Goal: Information Seeking & Learning: Learn about a topic

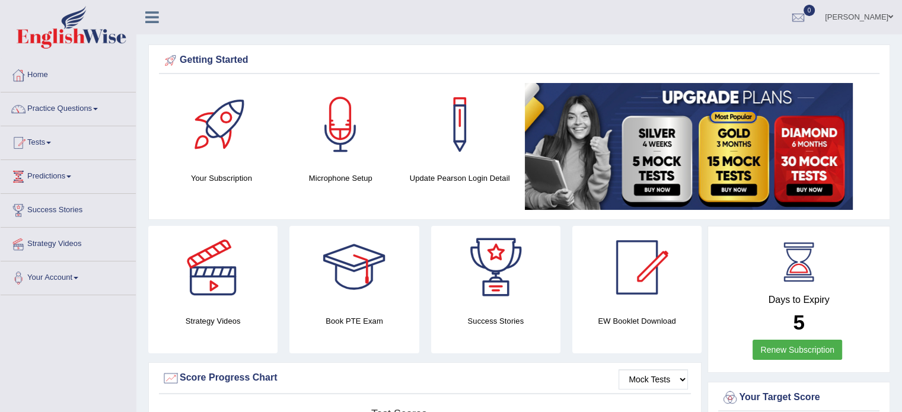
click at [97, 108] on link "Practice Questions" at bounding box center [68, 108] width 135 height 30
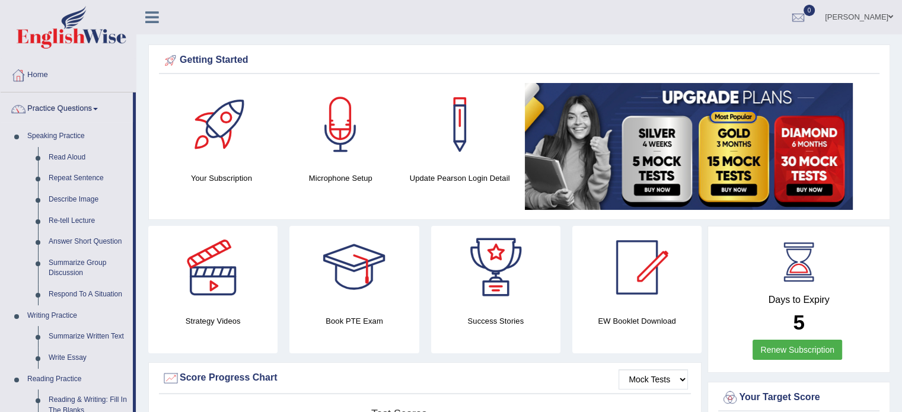
click at [42, 78] on link "Home" at bounding box center [68, 74] width 135 height 30
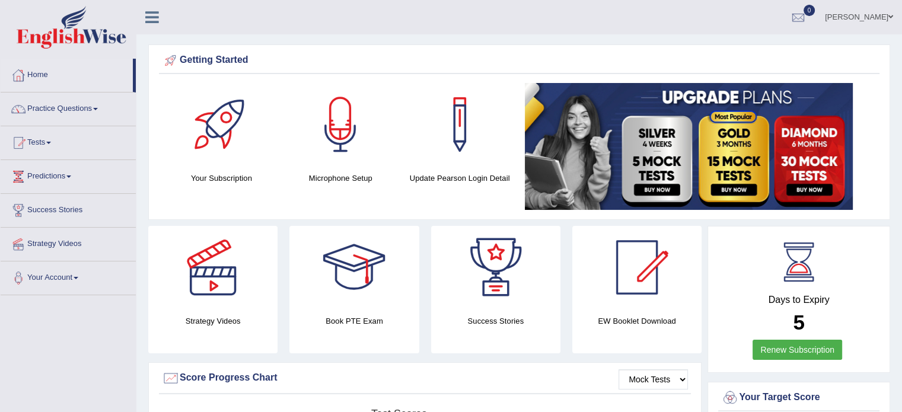
click at [192, 216] on div "Getting Started Your Subscription Microphone Setup Update Pearson Login Detail ×" at bounding box center [519, 132] width 742 height 176
click at [90, 107] on link "Practice Questions" at bounding box center [68, 108] width 135 height 30
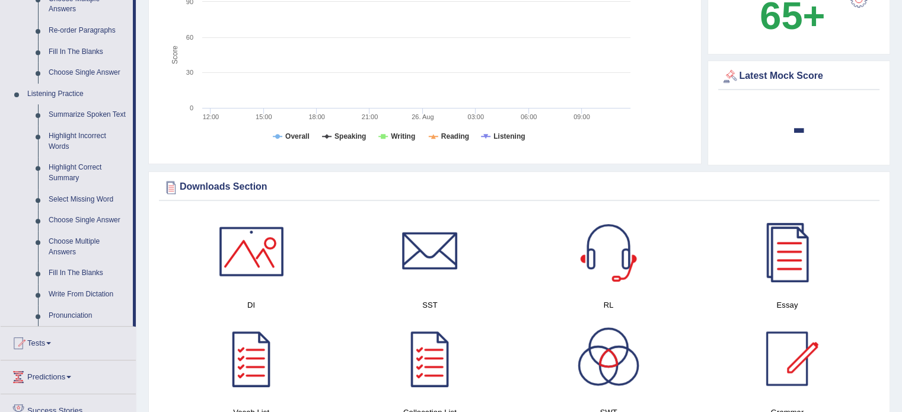
scroll to position [434, 0]
click at [81, 111] on link "Summarize Spoken Text" at bounding box center [88, 113] width 90 height 21
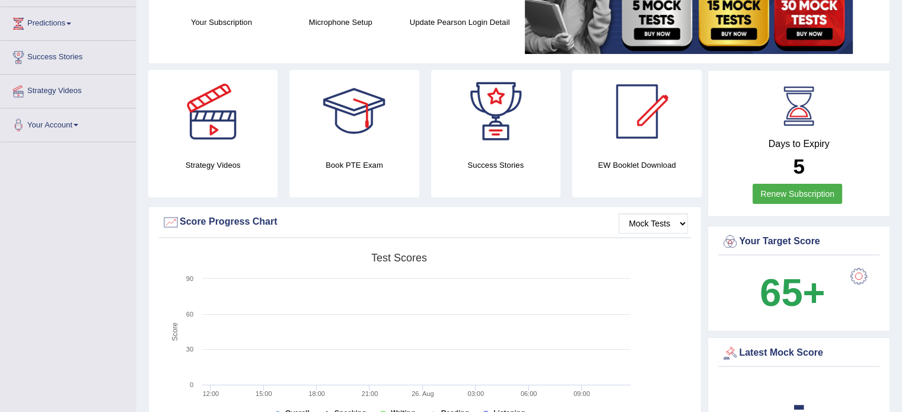
scroll to position [160, 0]
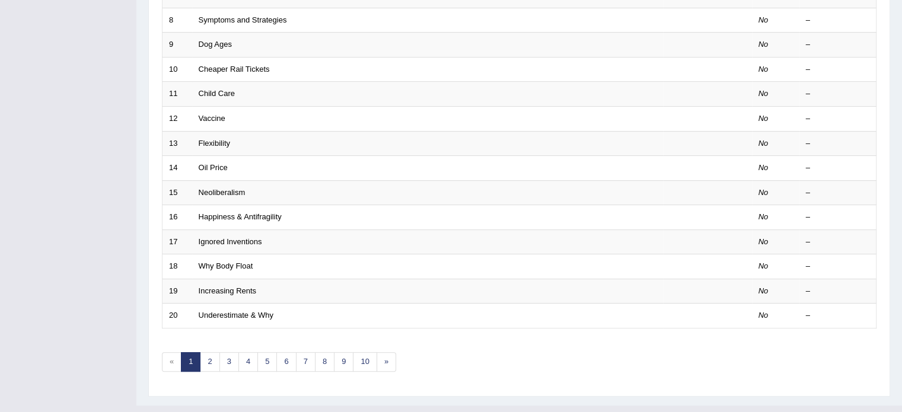
scroll to position [351, 0]
click at [238, 352] on link "4" at bounding box center [248, 361] width 20 height 20
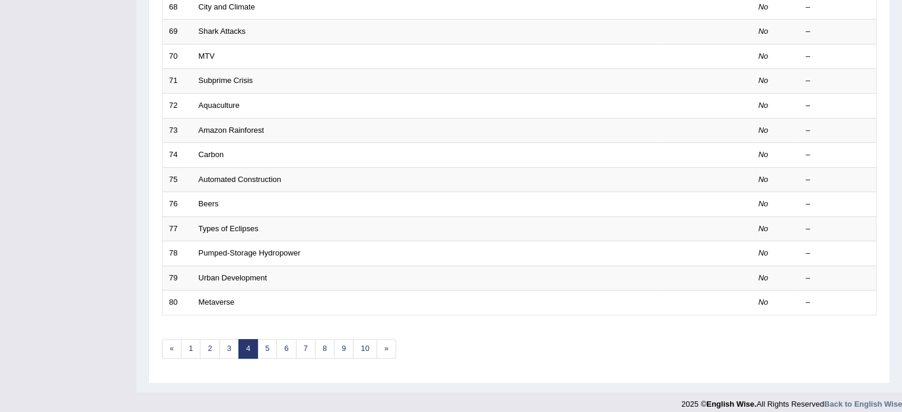
scroll to position [369, 0]
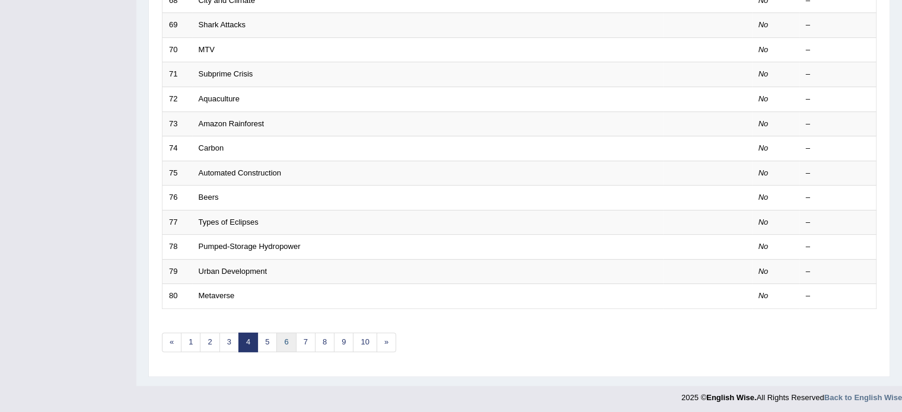
click at [291, 340] on link "6" at bounding box center [286, 343] width 20 height 20
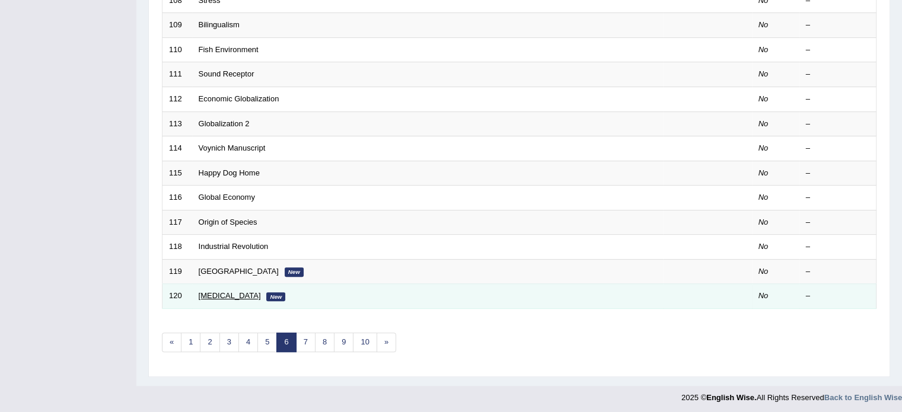
click at [213, 294] on link "[MEDICAL_DATA]" at bounding box center [230, 295] width 62 height 9
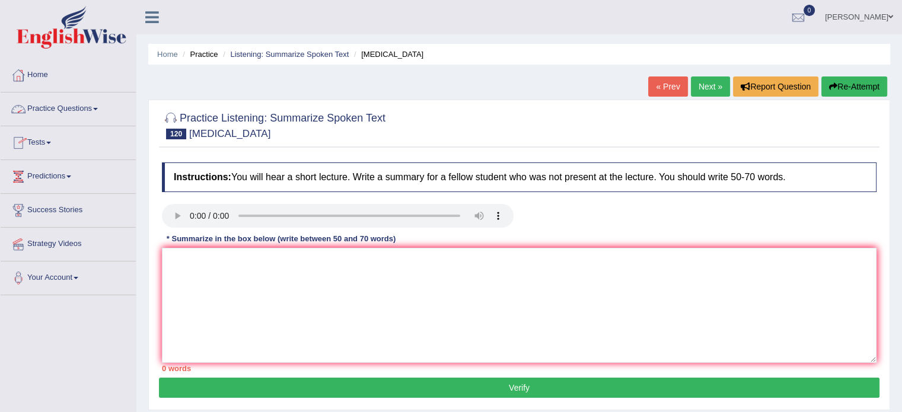
click at [99, 107] on link "Practice Questions" at bounding box center [68, 108] width 135 height 30
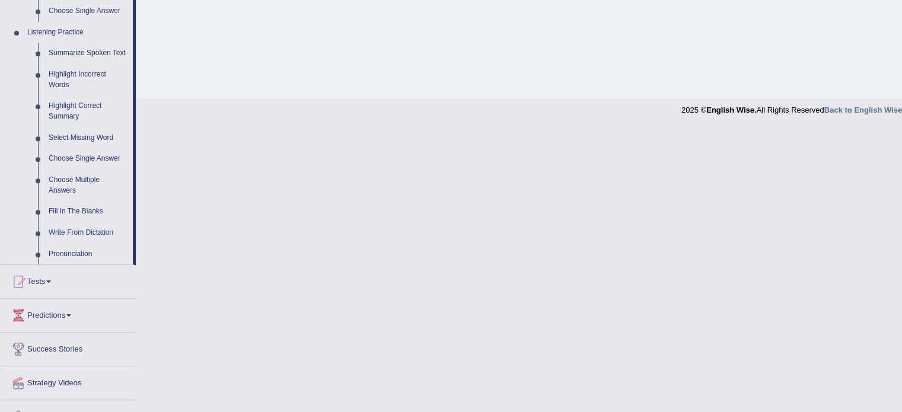
scroll to position [516, 0]
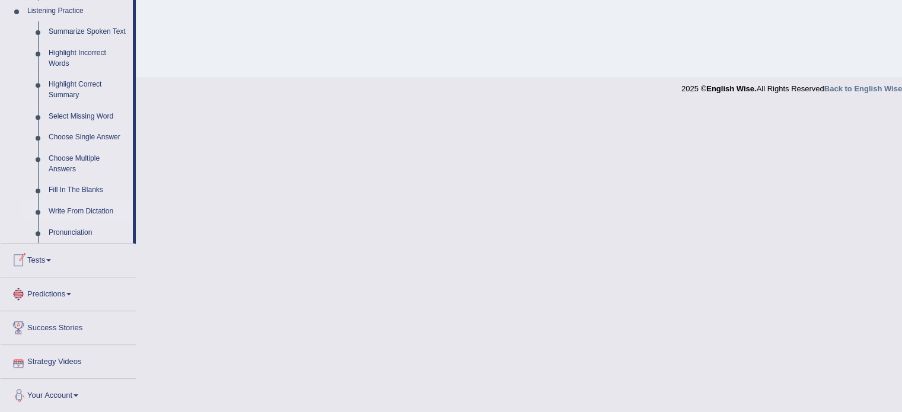
click at [81, 211] on link "Write From Dictation" at bounding box center [88, 211] width 90 height 21
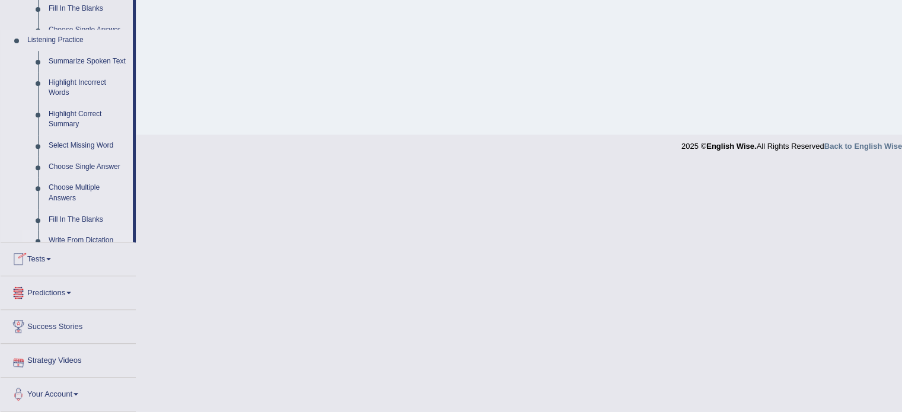
scroll to position [241, 0]
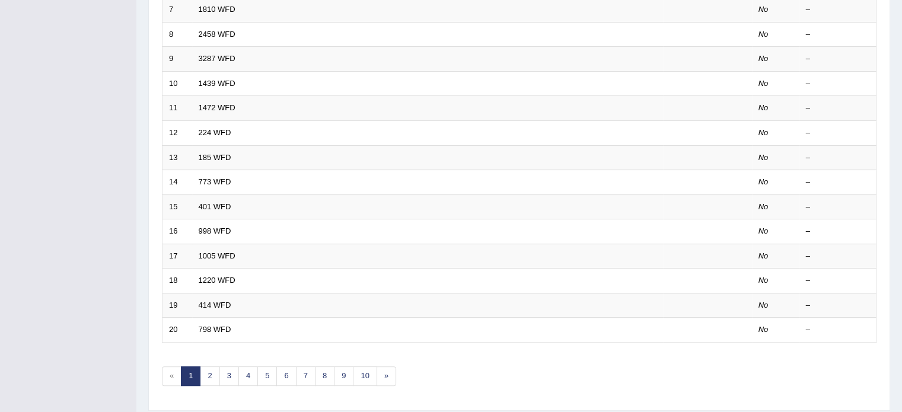
scroll to position [369, 0]
